Goal: Navigation & Orientation: Find specific page/section

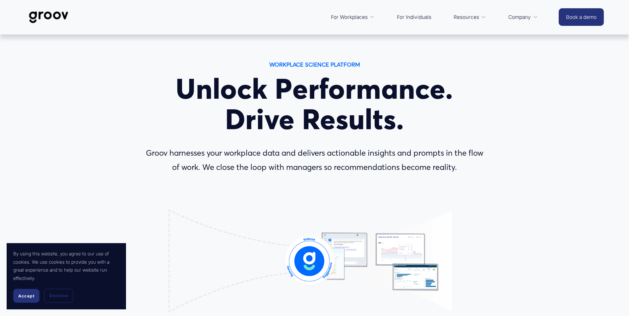
click at [0, 0] on span "Platform Overview" at bounding box center [0, 0] width 0 height 0
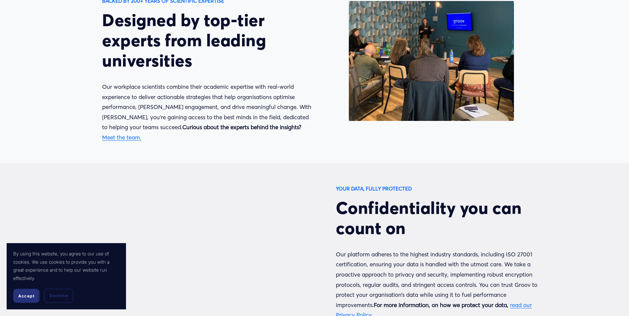
scroll to position [1990, 0]
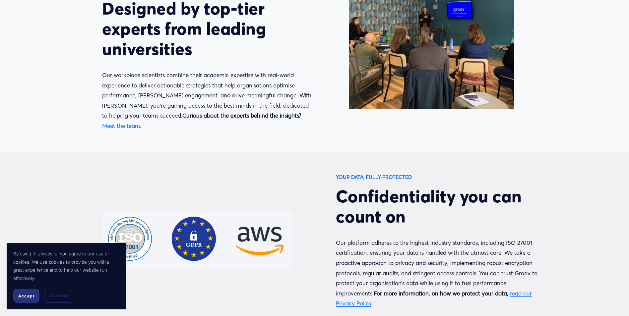
click at [141, 122] on link "Meet the team." at bounding box center [121, 125] width 39 height 7
